Goal: Information Seeking & Learning: Learn about a topic

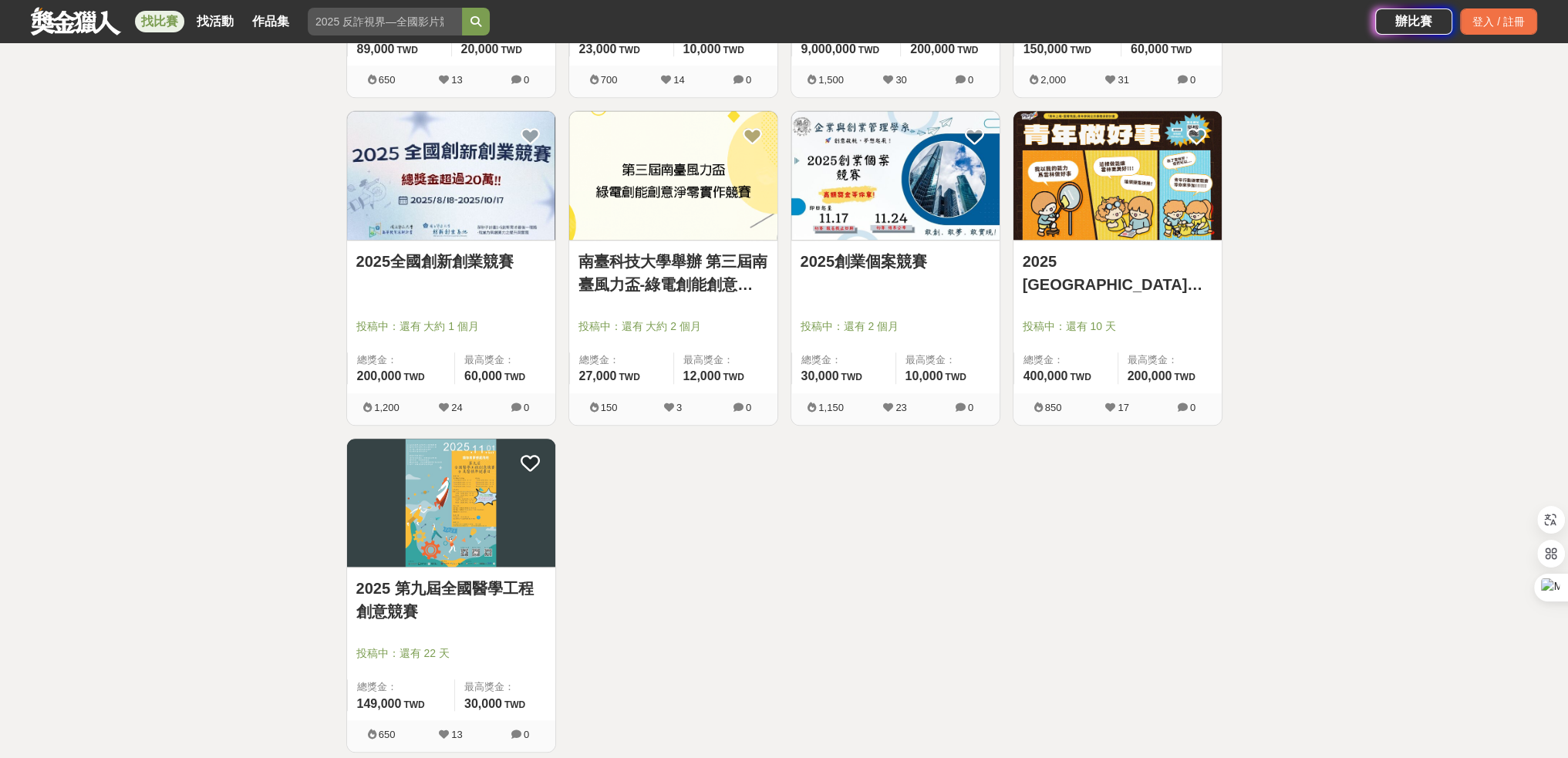
scroll to position [1863, 0]
click at [882, 193] on img at bounding box center [895, 175] width 208 height 129
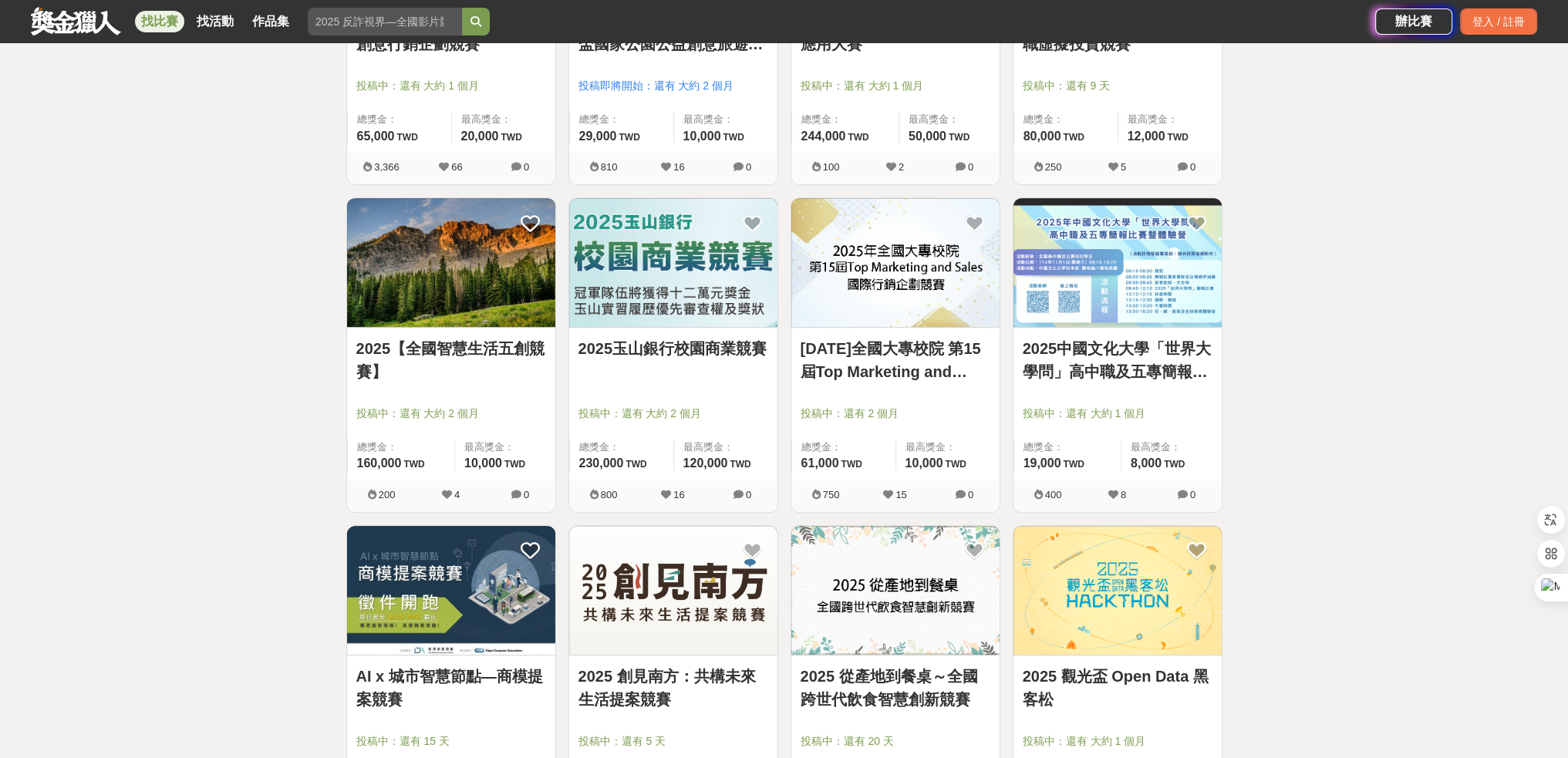
scroll to position [793, 0]
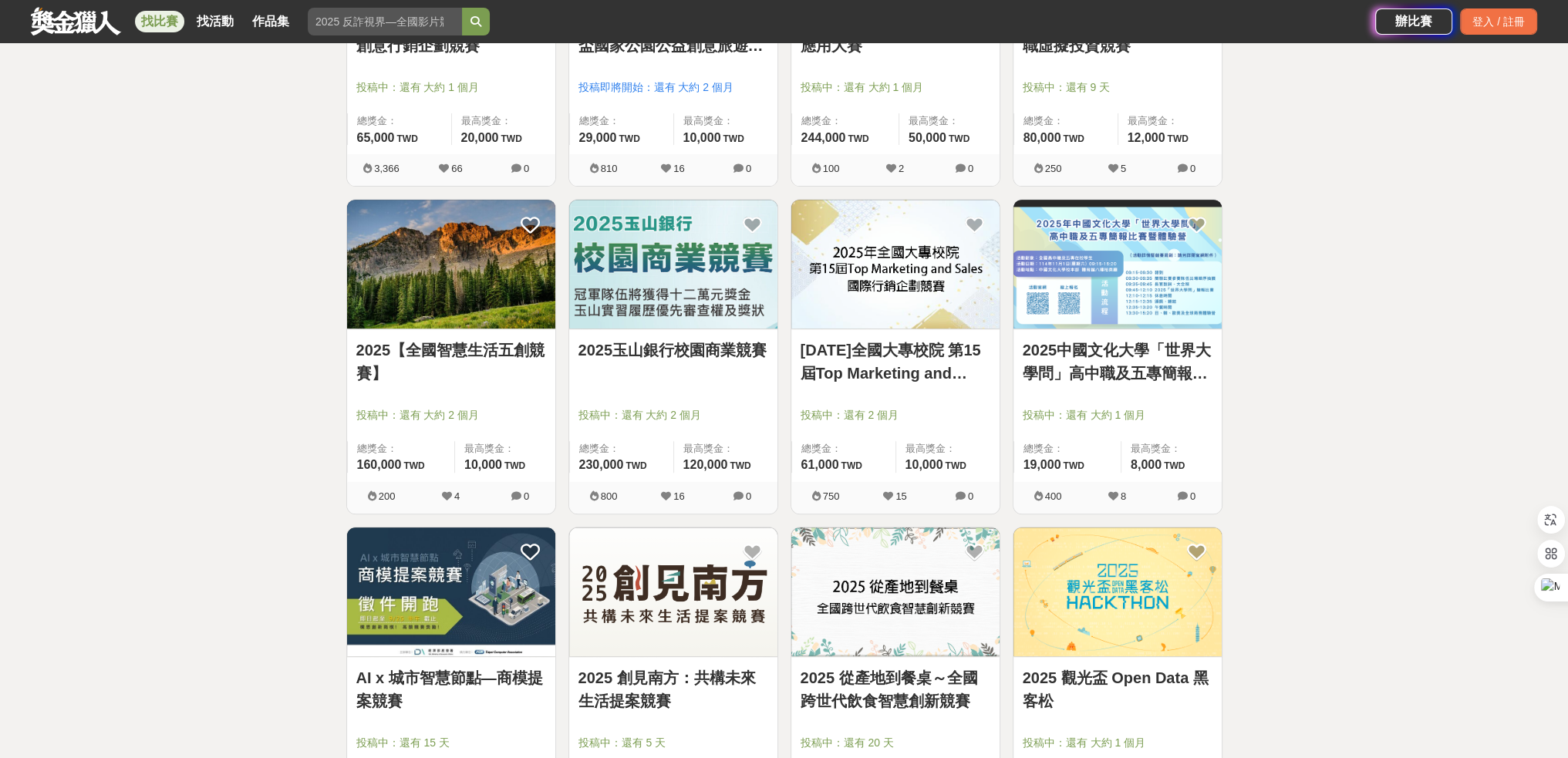
click at [432, 341] on link "2025【全國智慧生活五創競賽】" at bounding box center [451, 361] width 190 height 46
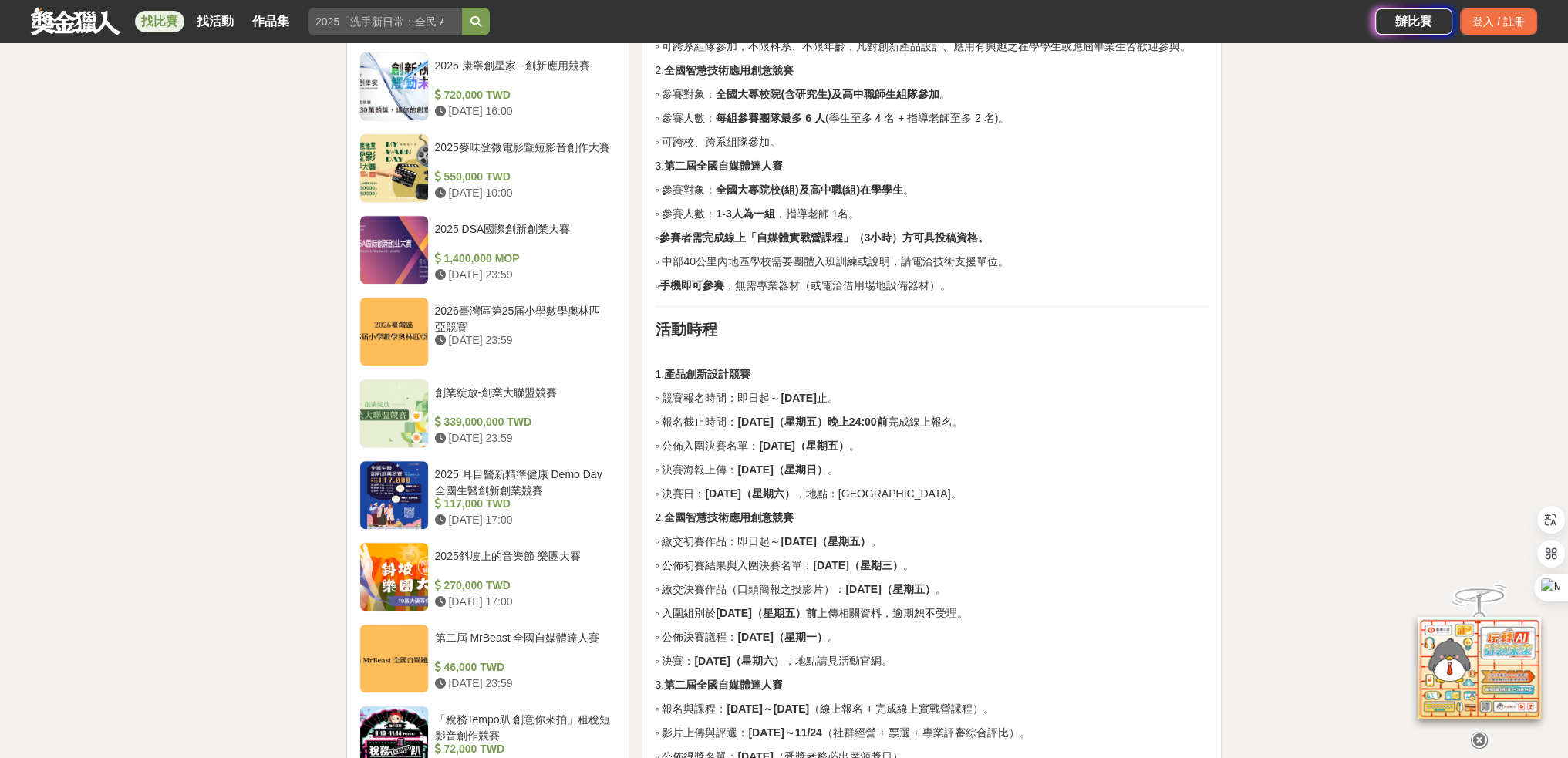
scroll to position [1233, 0]
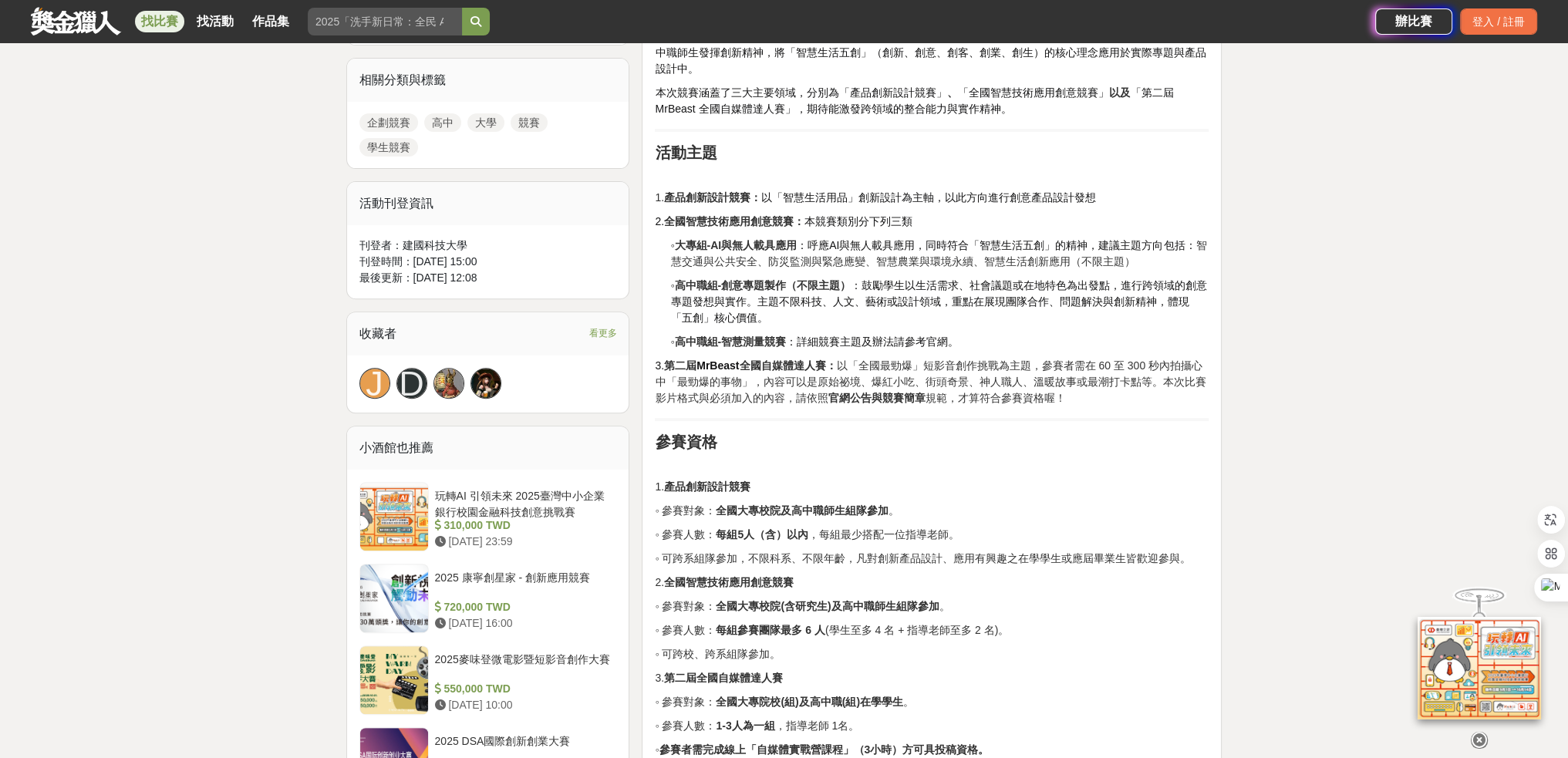
scroll to position [719, 0]
